Goal: Information Seeking & Learning: Understand process/instructions

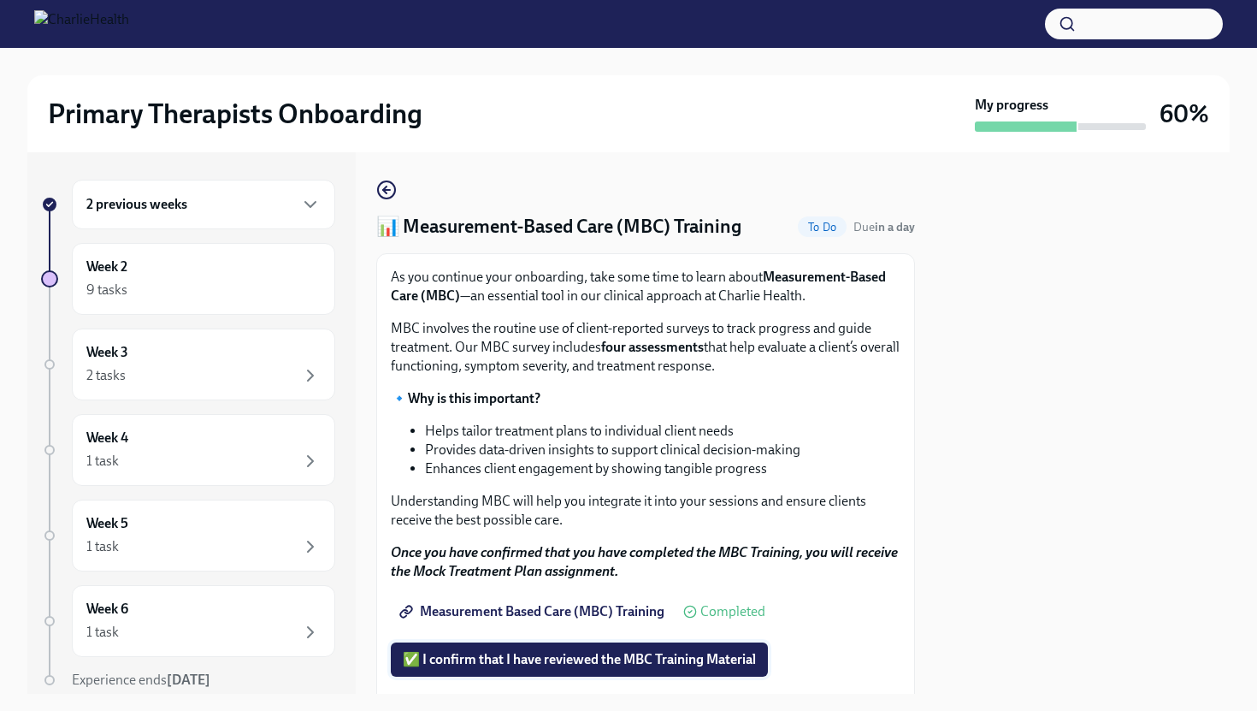
scroll to position [191, 0]
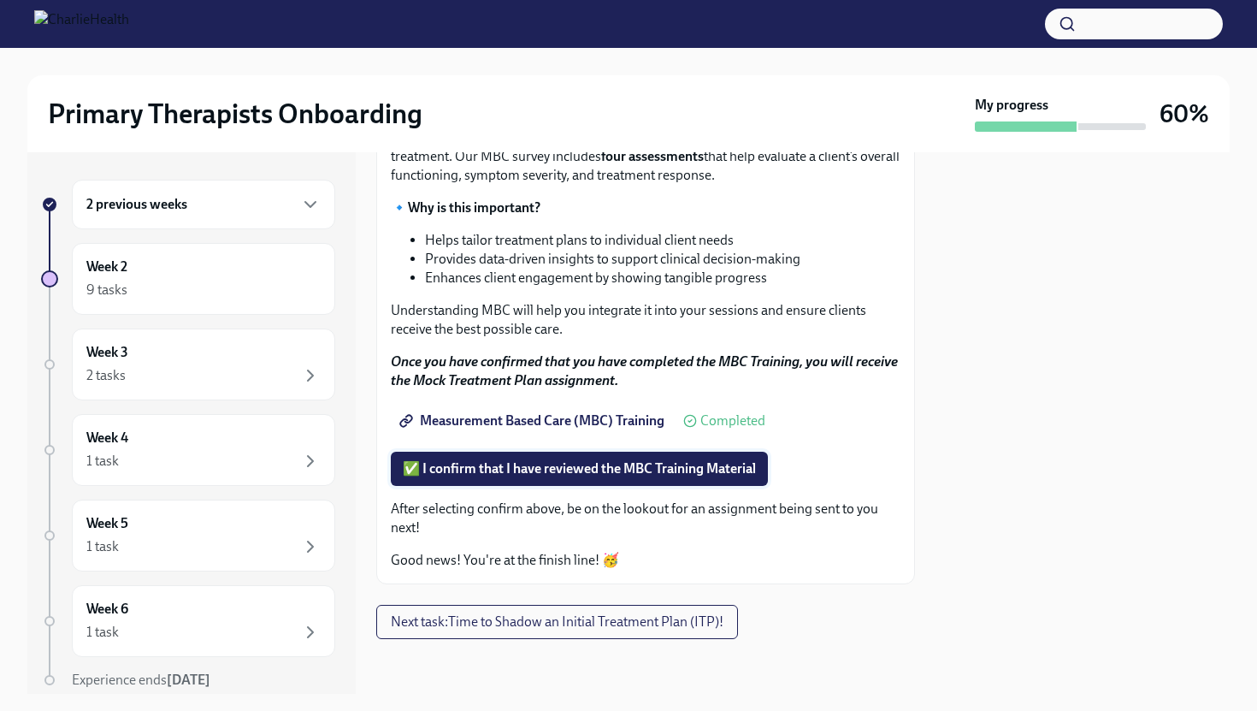
click at [565, 471] on span "✅ I confirm that I have reviewed the MBC Training Material" at bounding box center [579, 468] width 353 height 17
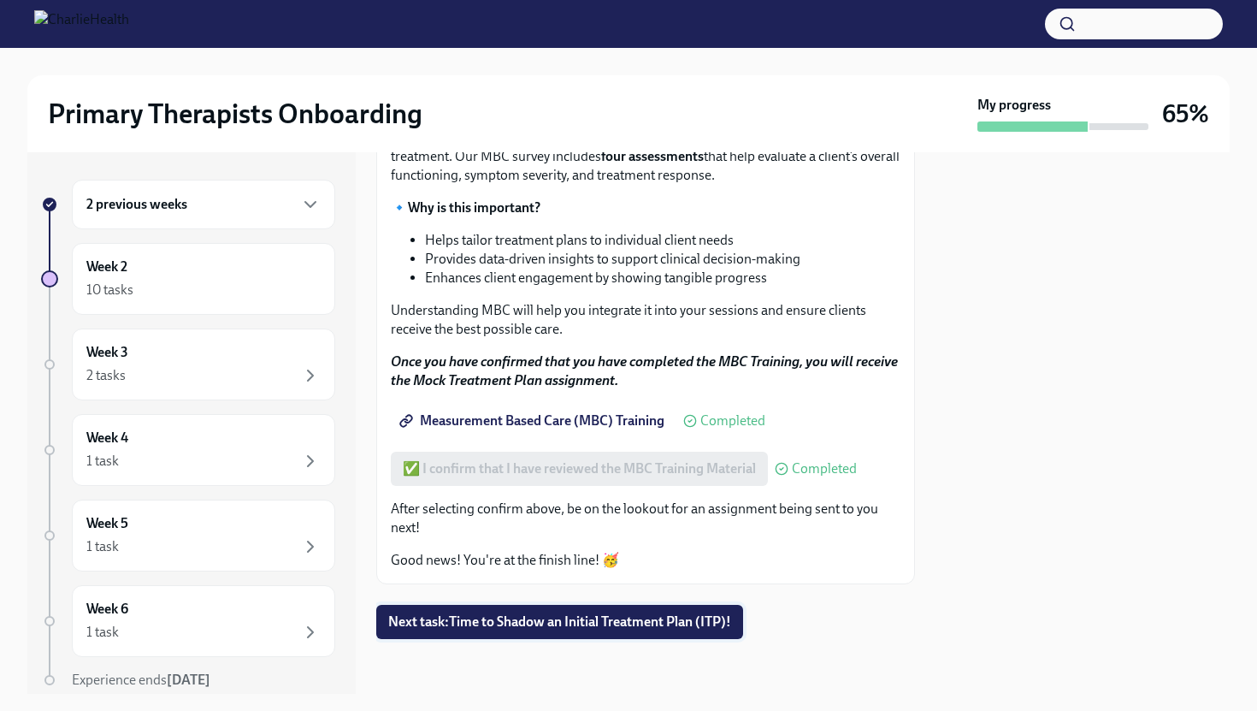
click at [633, 626] on span "Next task : Time to Shadow an Initial Treatment Plan (ITP)!" at bounding box center [559, 621] width 343 height 17
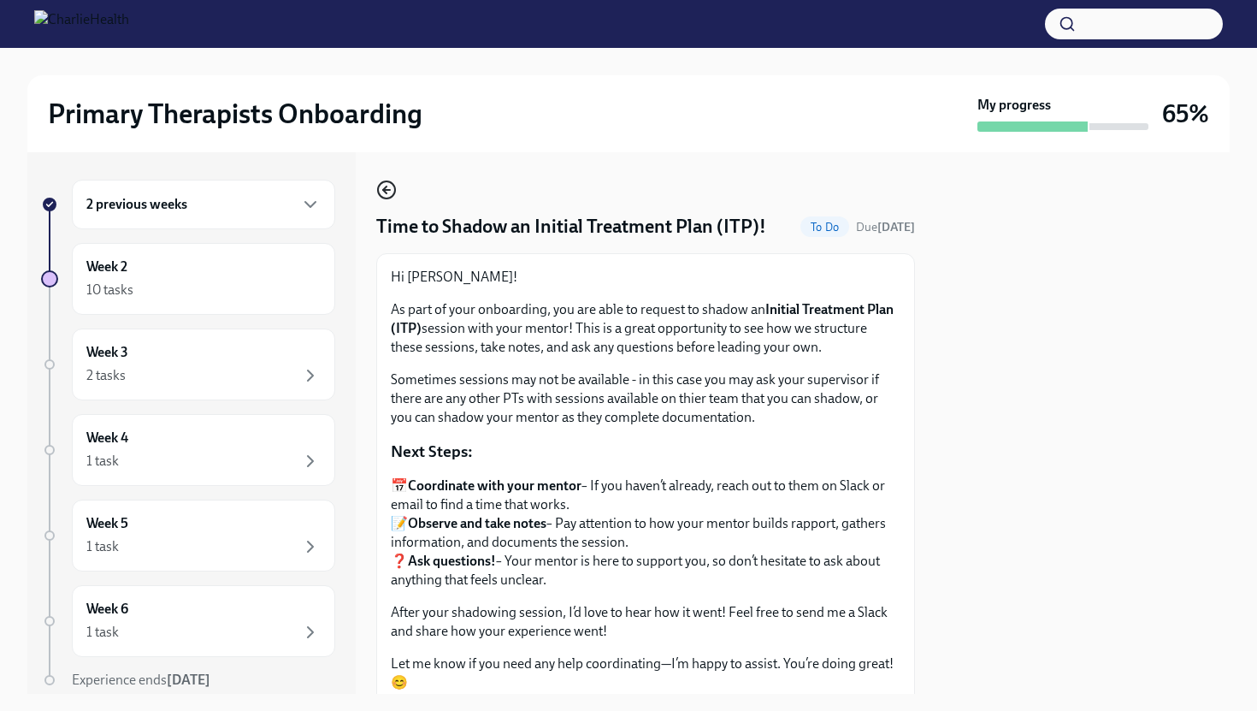
click at [390, 189] on icon "button" at bounding box center [386, 190] width 21 height 21
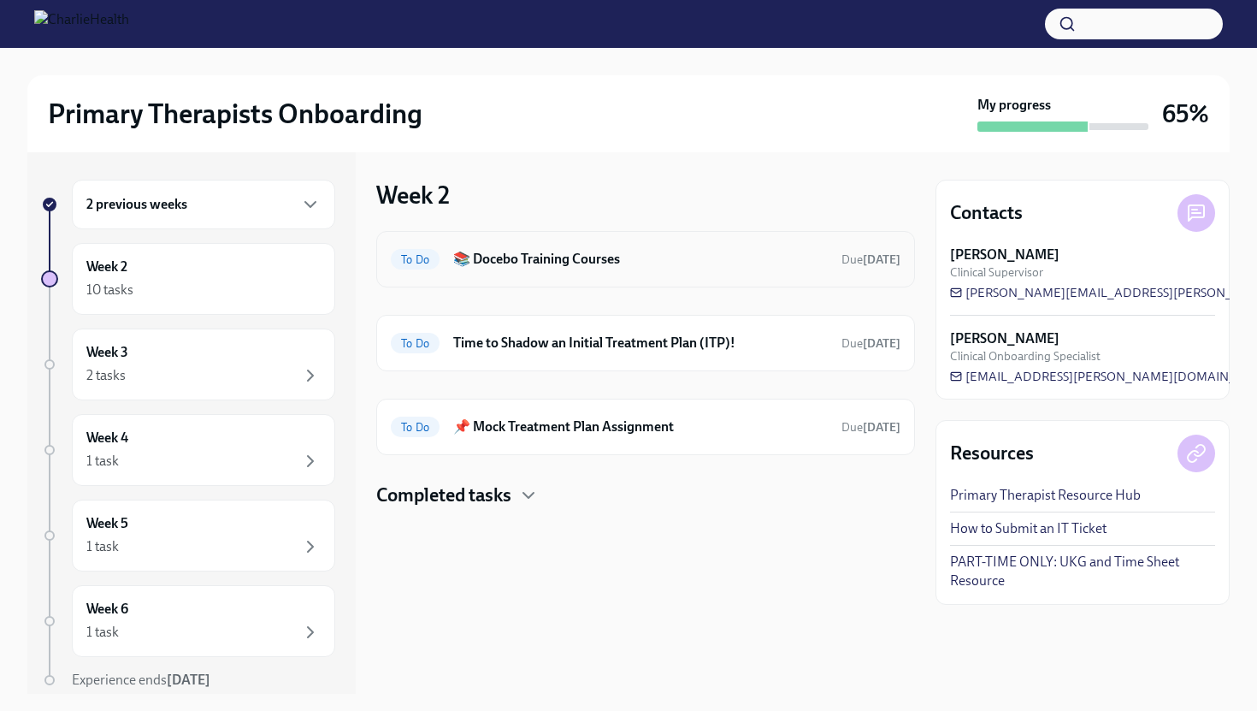
click at [538, 276] on div "To Do 📚 Docebo Training Courses Due [DATE]" at bounding box center [645, 259] width 539 height 56
click at [233, 278] on div "Week 2 10 tasks" at bounding box center [203, 278] width 234 height 43
click at [488, 495] on h4 "Completed tasks" at bounding box center [443, 495] width 135 height 26
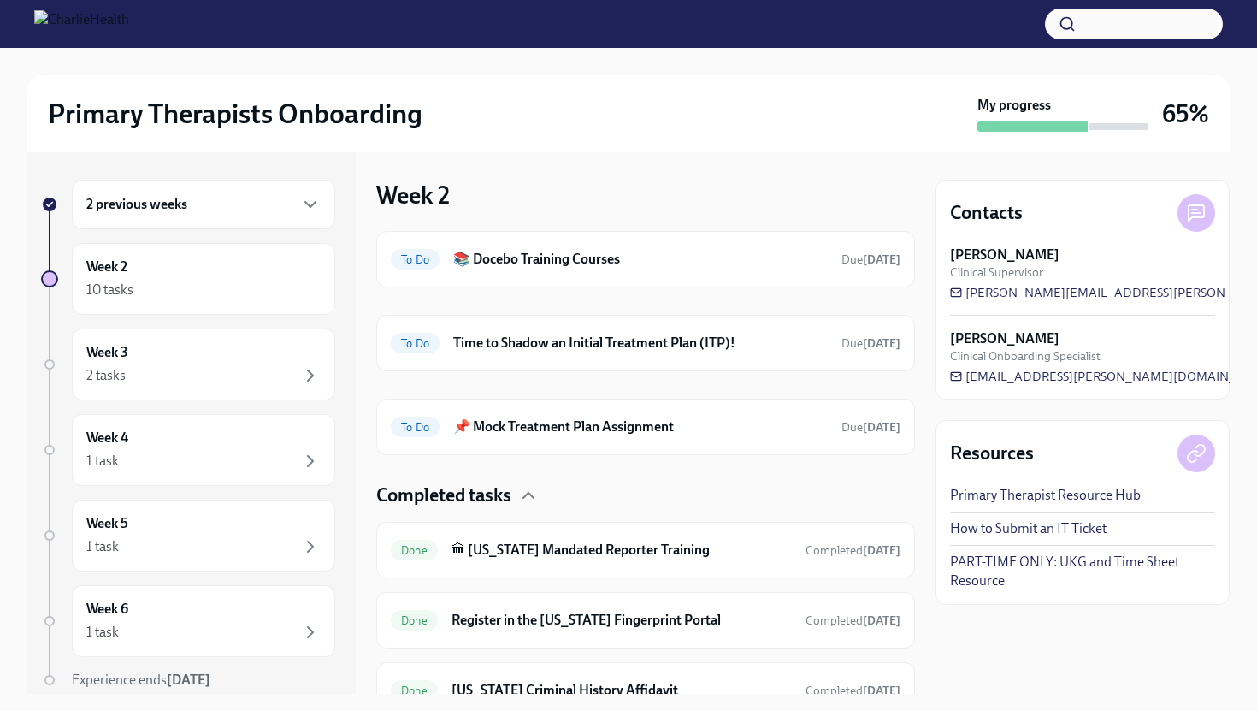
click at [488, 495] on h4 "Completed tasks" at bounding box center [443, 495] width 135 height 26
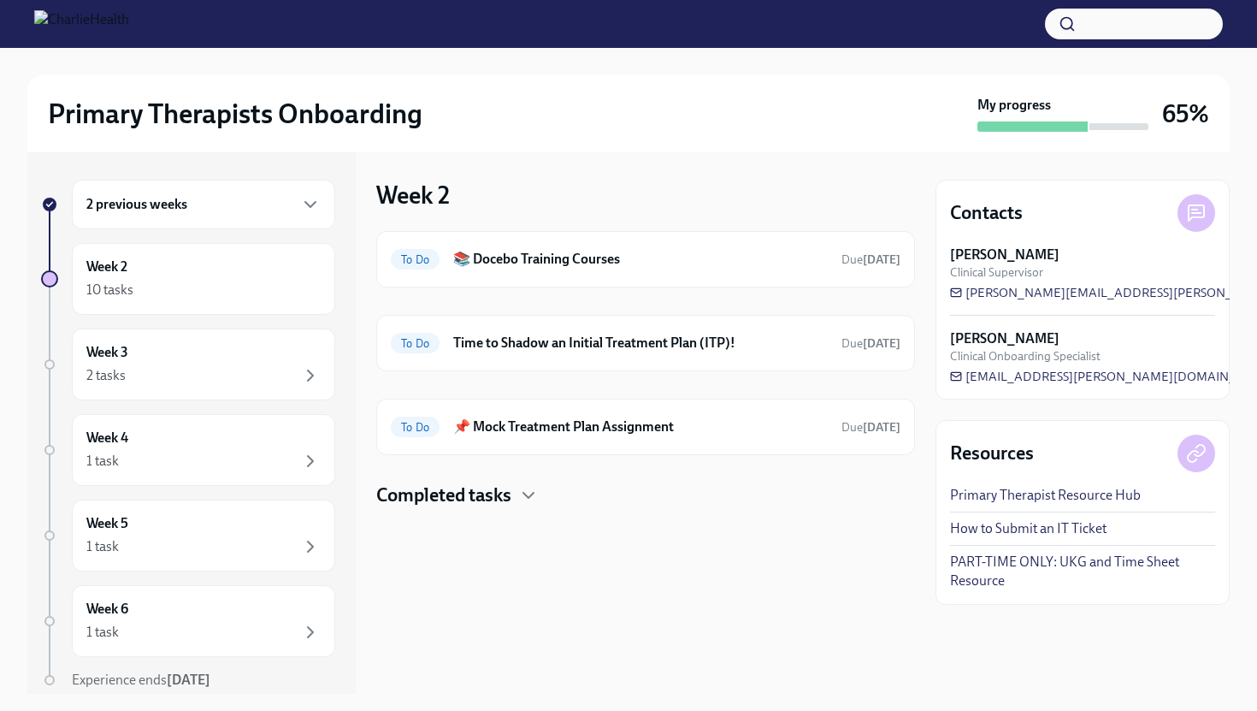
click at [420, 198] on h3 "Week 2" at bounding box center [413, 195] width 74 height 31
click at [197, 218] on div "2 previous weeks" at bounding box center [203, 205] width 263 height 50
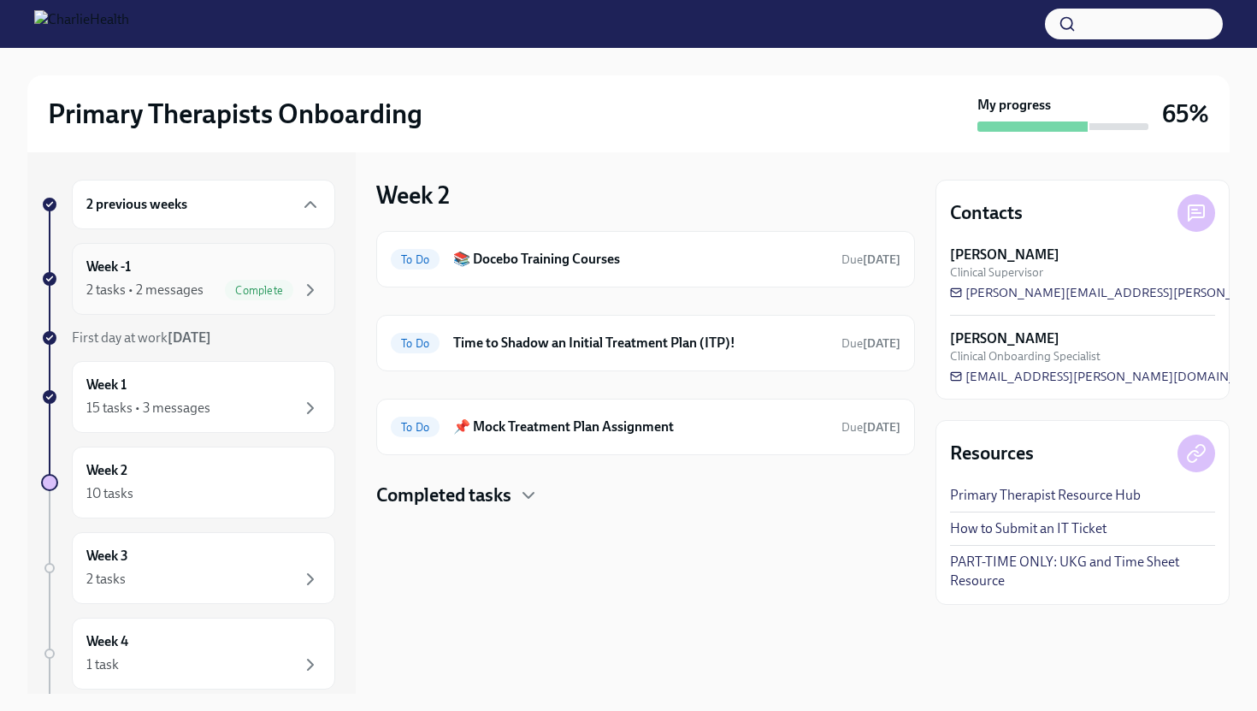
click at [188, 287] on div "2 tasks • 2 messages" at bounding box center [144, 290] width 117 height 19
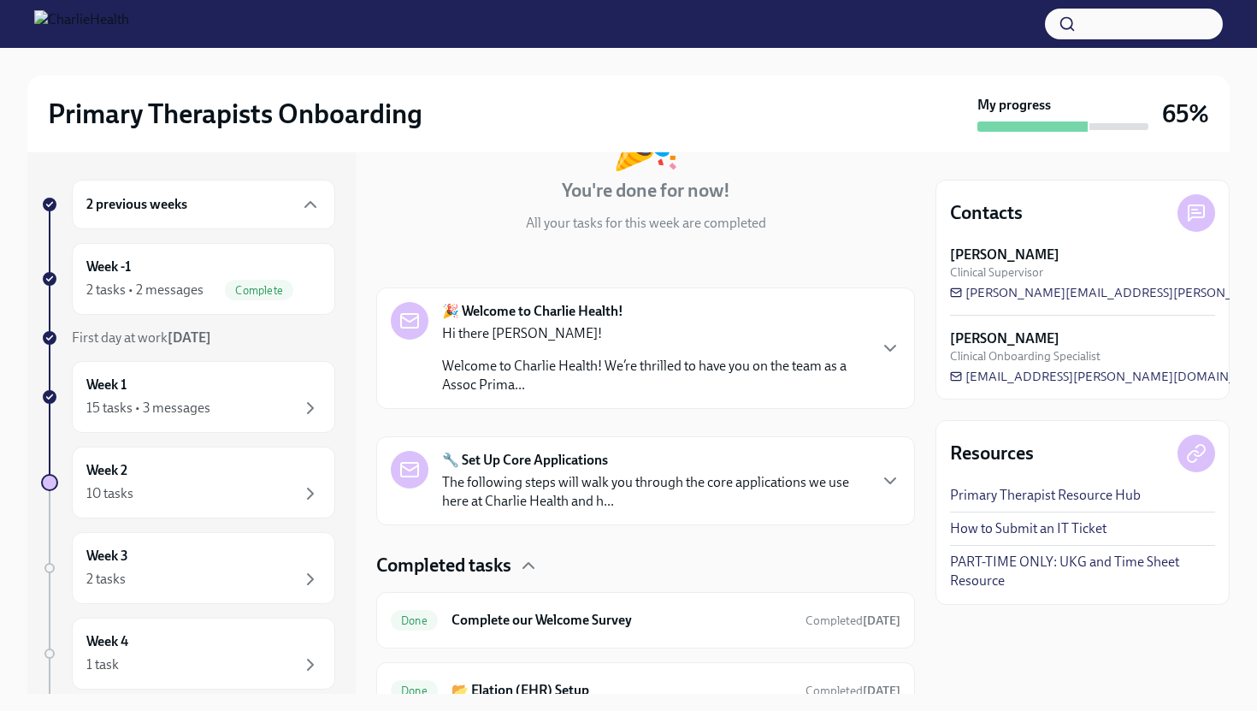
scroll to position [227, 0]
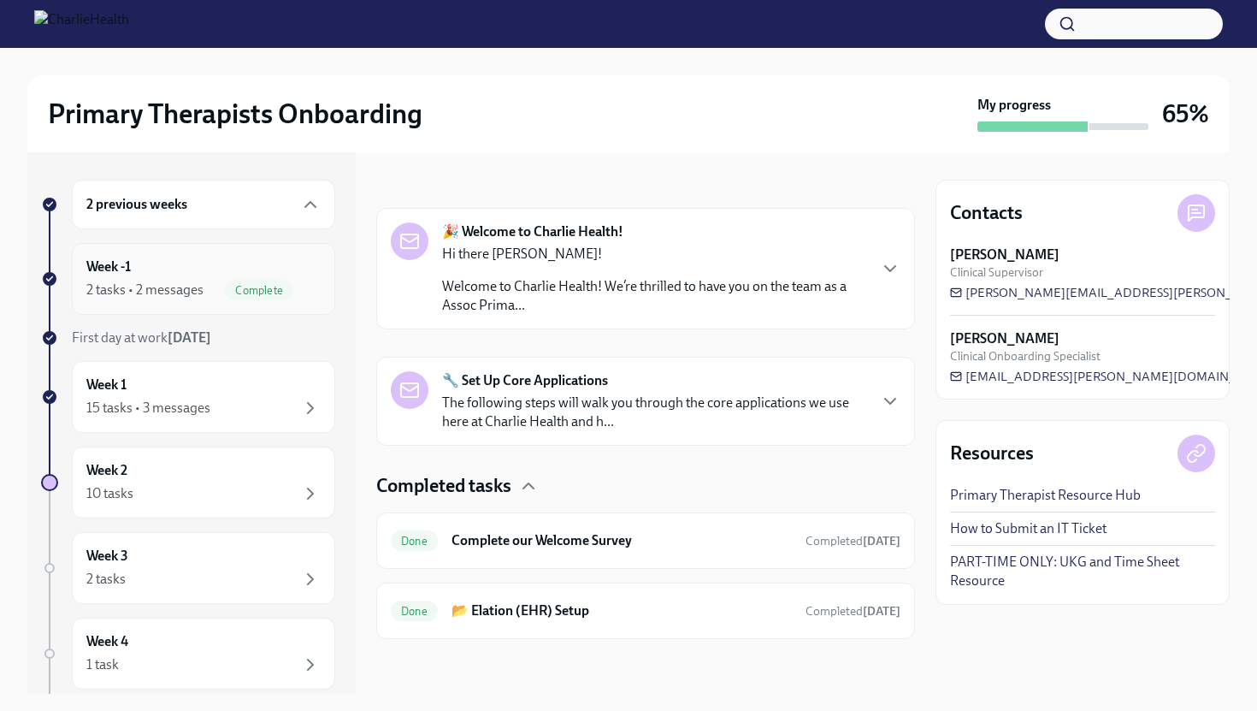
click at [210, 296] on div "2 tasks • 2 messages Complete" at bounding box center [203, 290] width 234 height 21
click at [217, 384] on div "Week 1 15 tasks • 3 messages" at bounding box center [203, 396] width 234 height 43
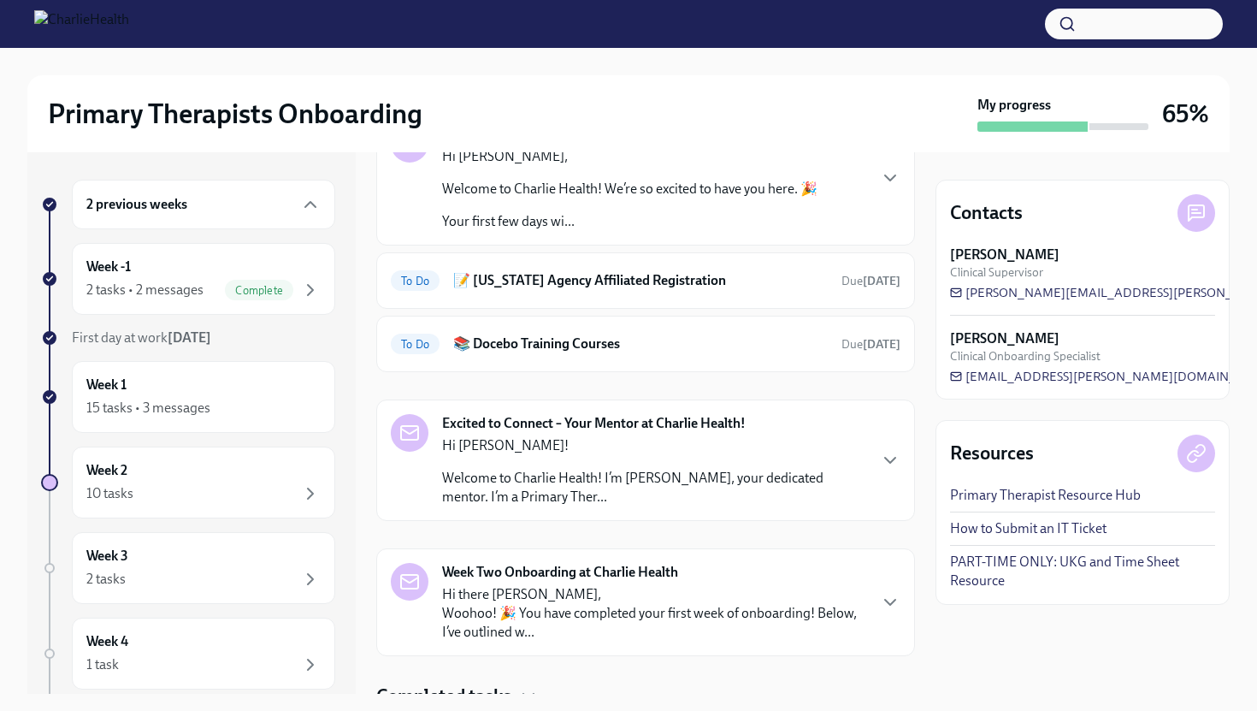
scroll to position [191, 0]
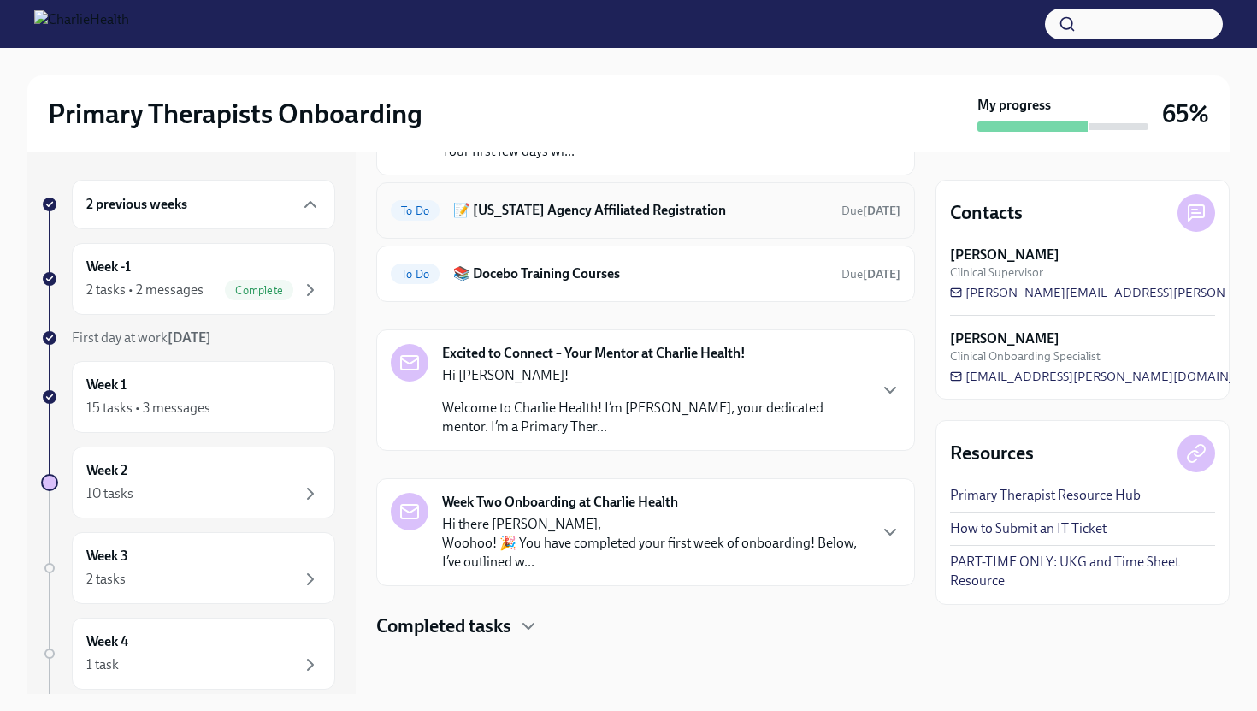
click at [558, 201] on h6 "📝 [US_STATE] Agency Affiliated Registration" at bounding box center [640, 210] width 375 height 19
